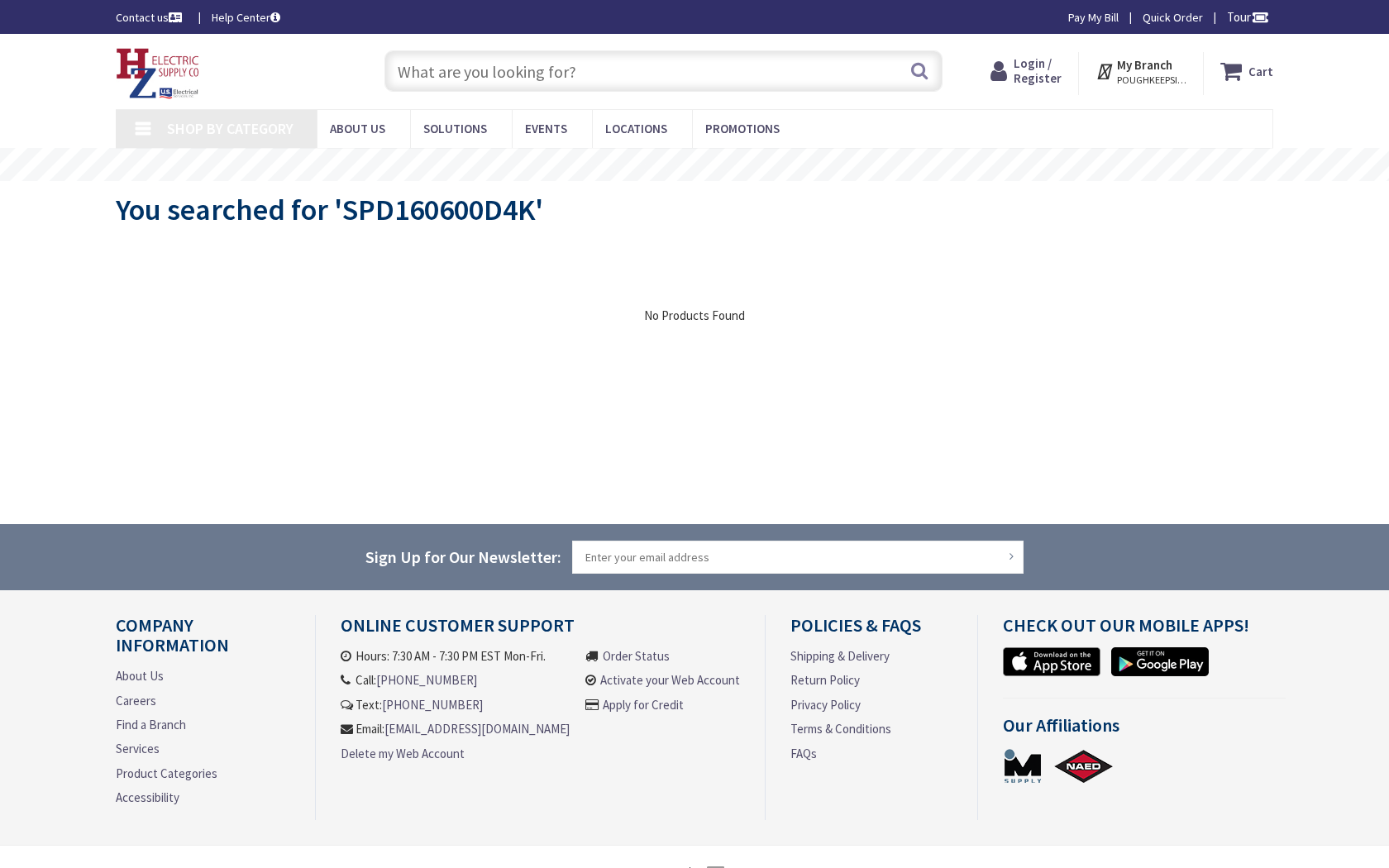
type input "Prentice Dr, Sterling, VA 20166, USA"
